Goal: Transaction & Acquisition: Purchase product/service

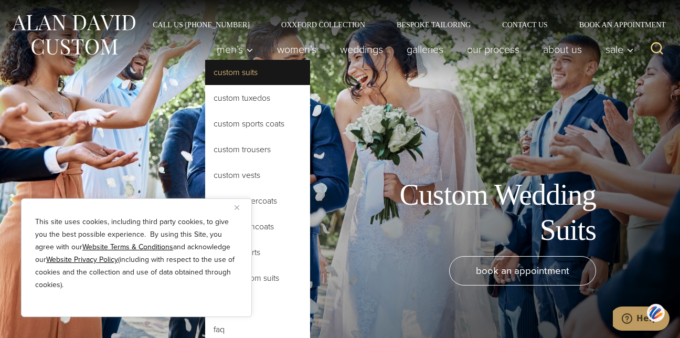
click at [226, 68] on link "Custom Suits" at bounding box center [257, 72] width 105 height 25
